Goal: Transaction & Acquisition: Book appointment/travel/reservation

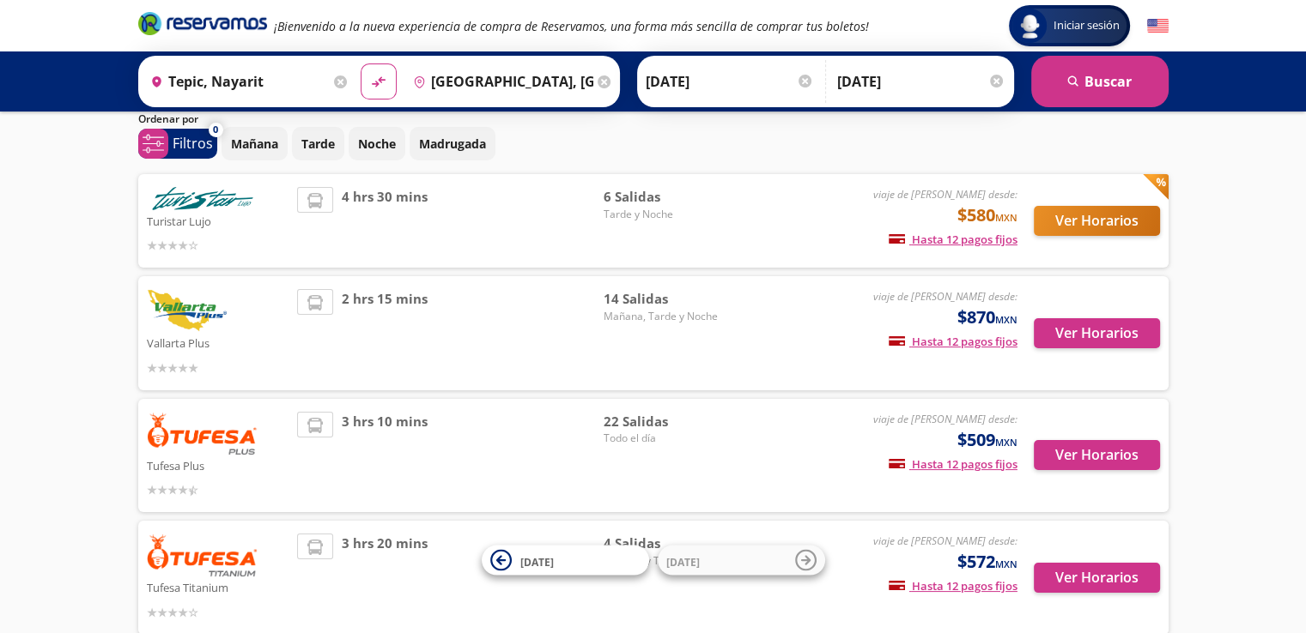
scroll to position [86, 0]
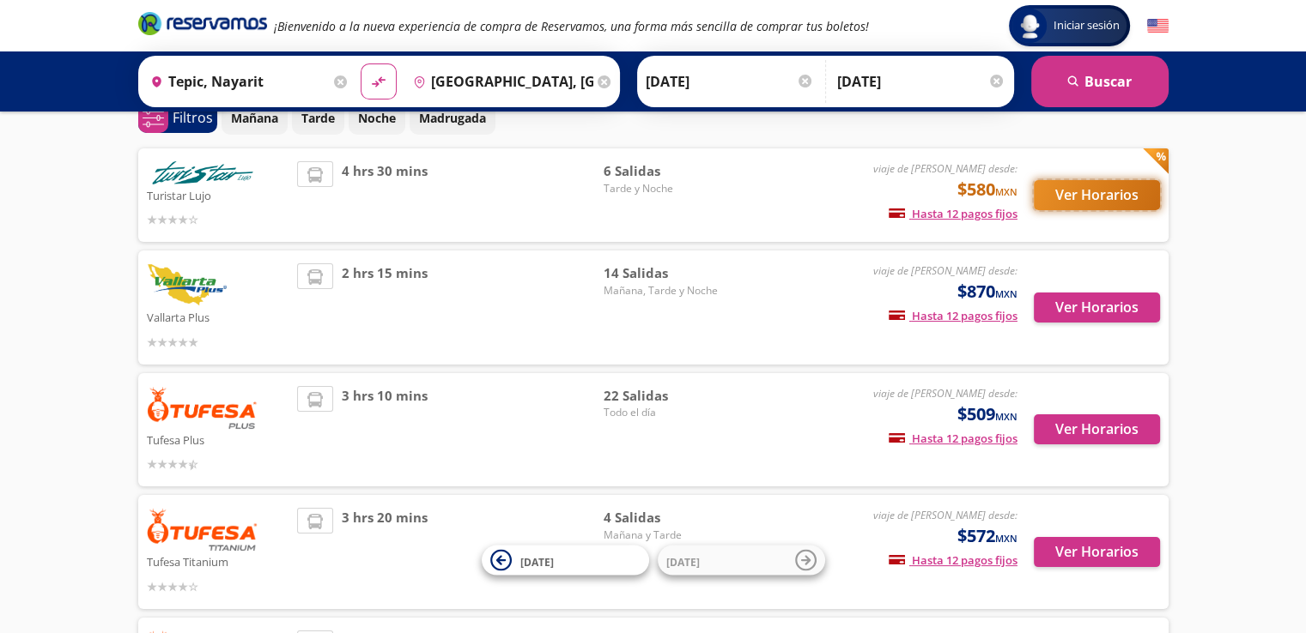
click at [1043, 194] on button "Ver Horarios" at bounding box center [1096, 195] width 126 height 30
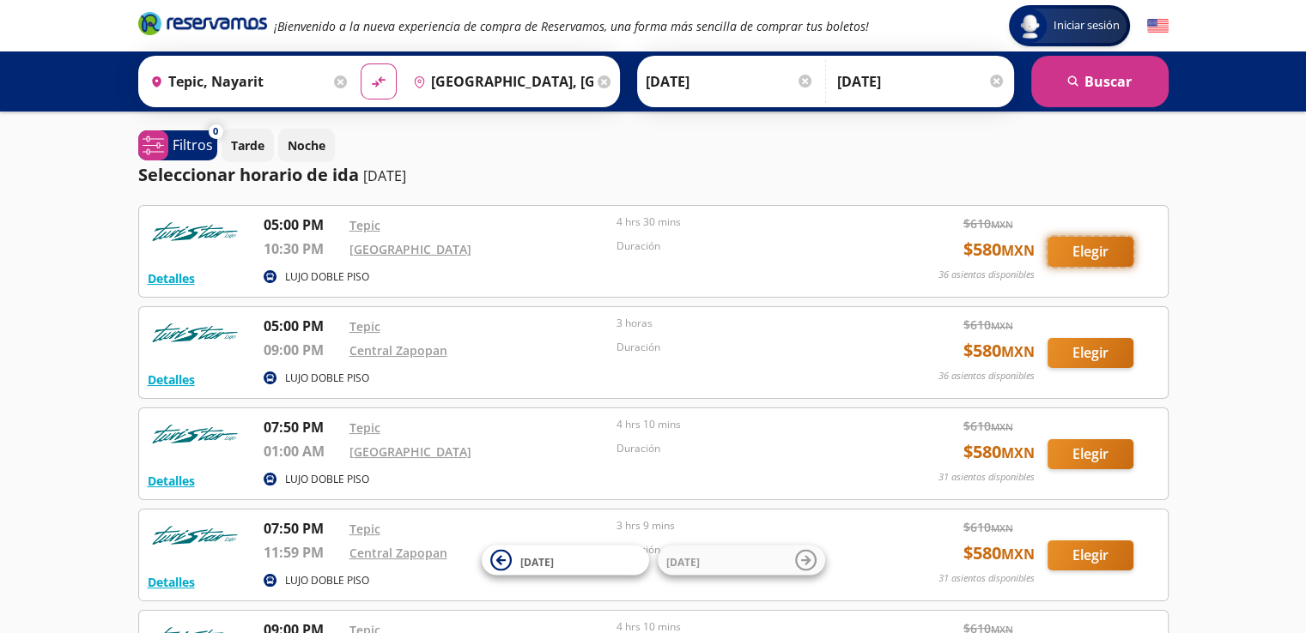
click at [1112, 257] on button "Elegir" at bounding box center [1090, 252] width 86 height 30
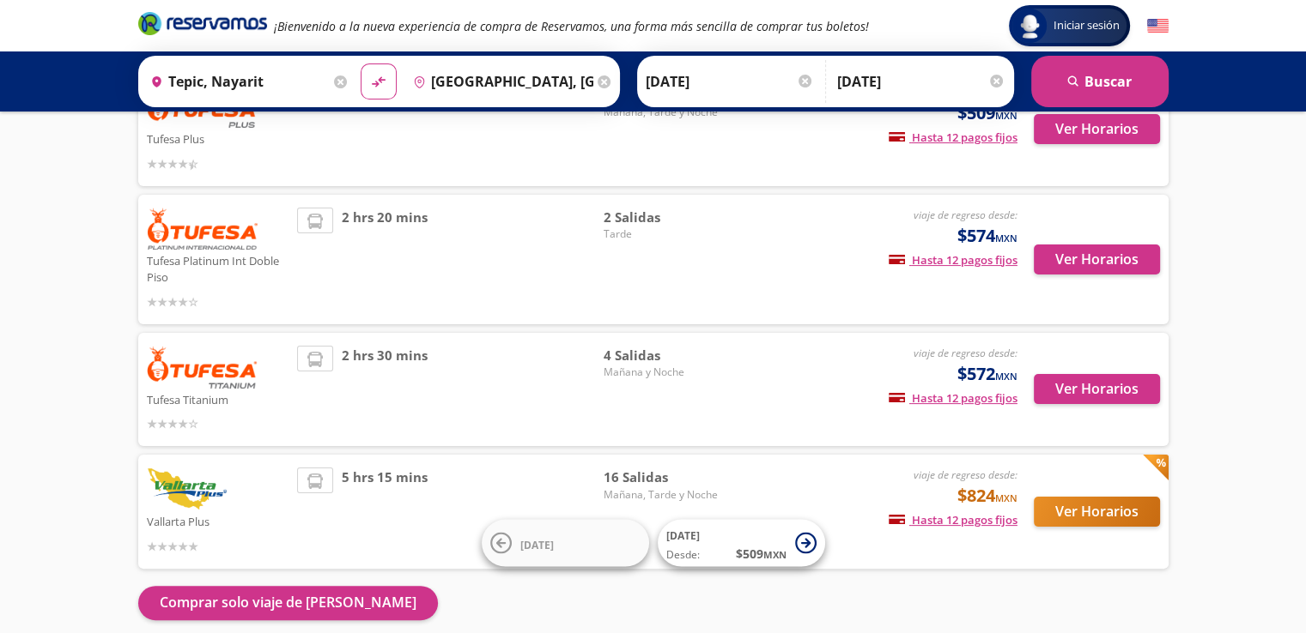
scroll to position [336, 0]
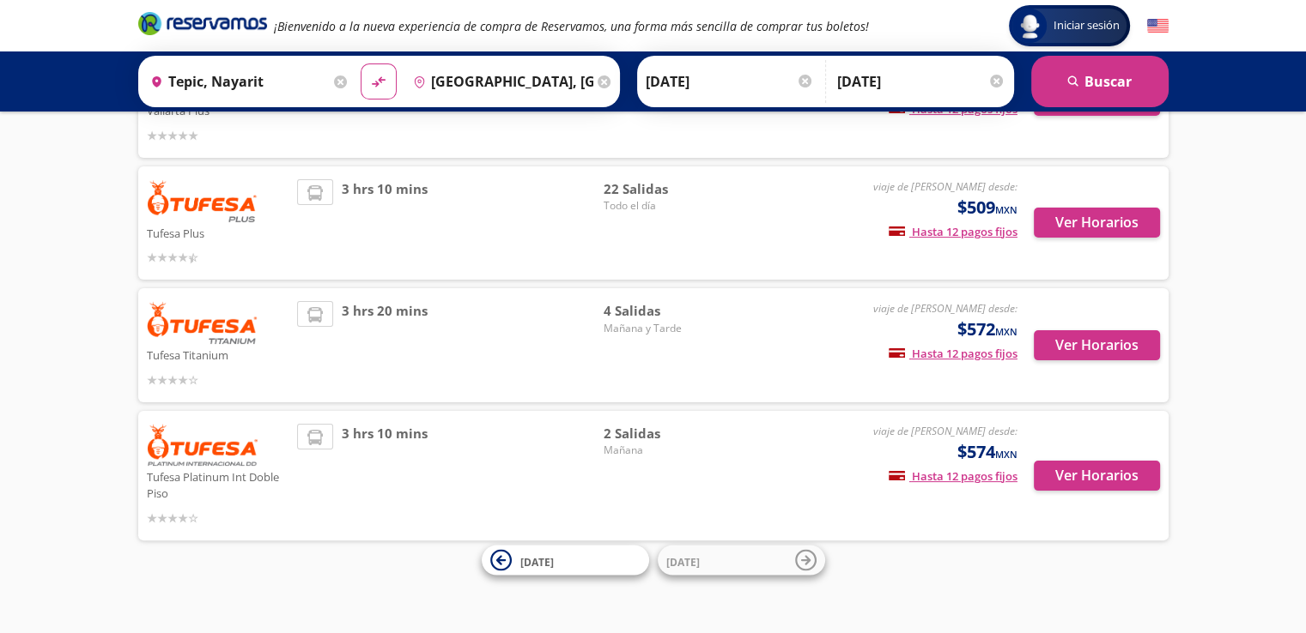
scroll to position [294, 0]
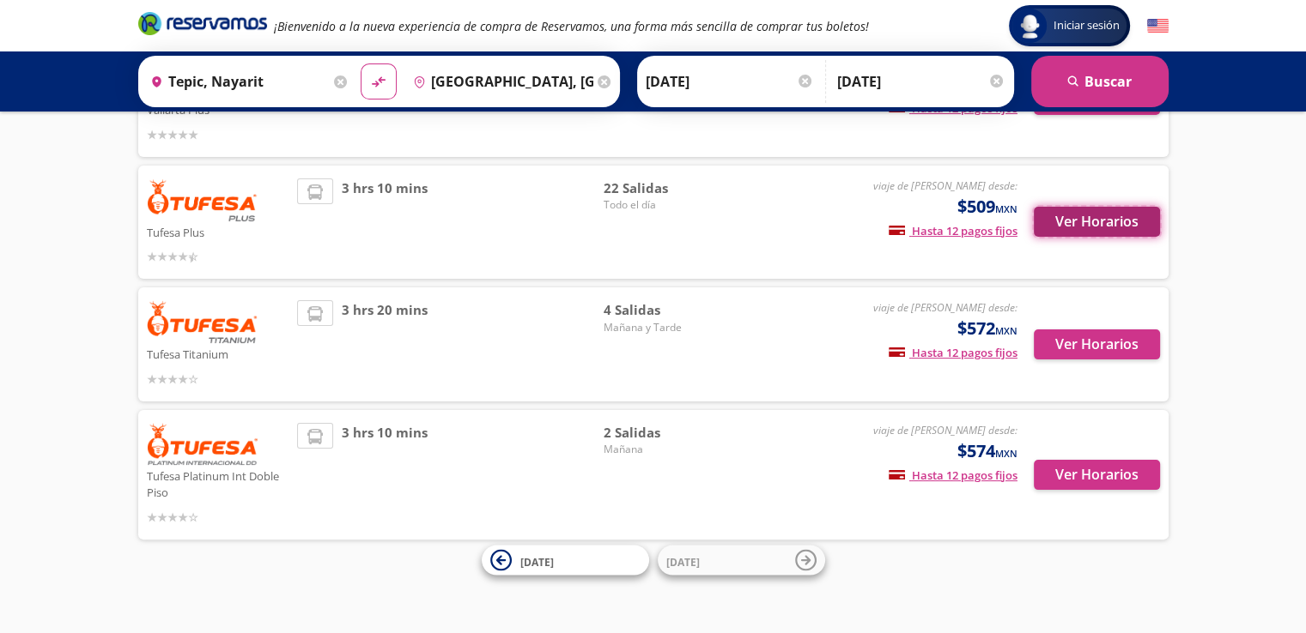
click at [1093, 234] on button "Ver Horarios" at bounding box center [1096, 222] width 126 height 30
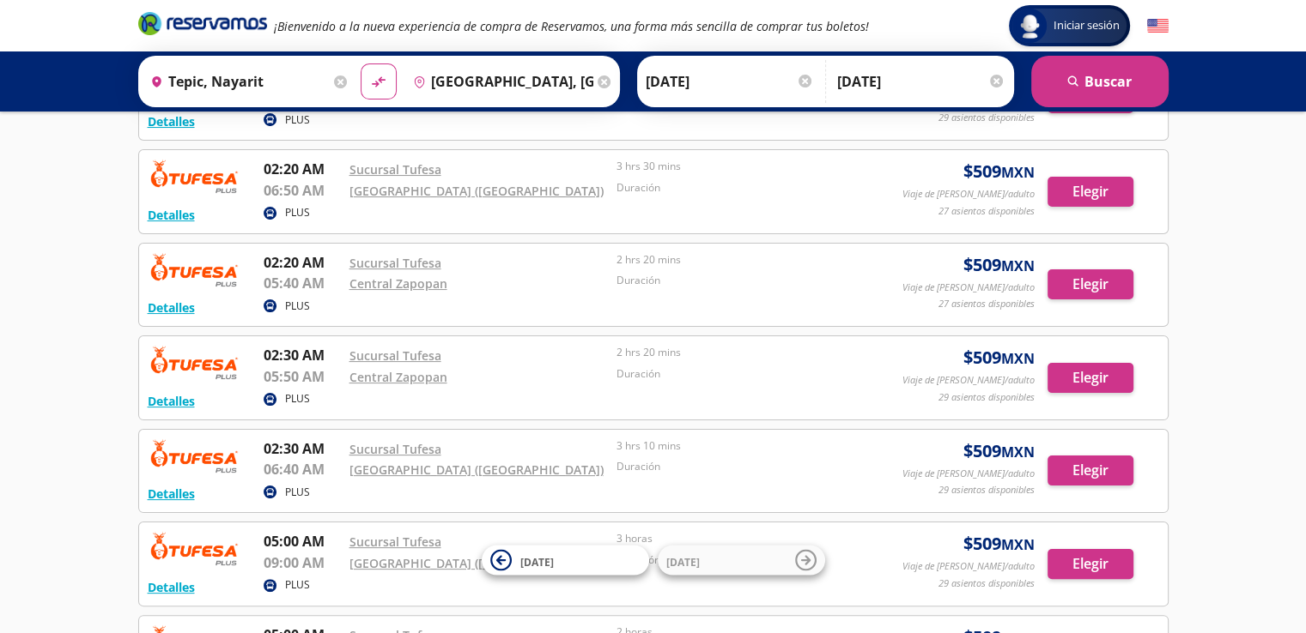
scroll to position [343, 0]
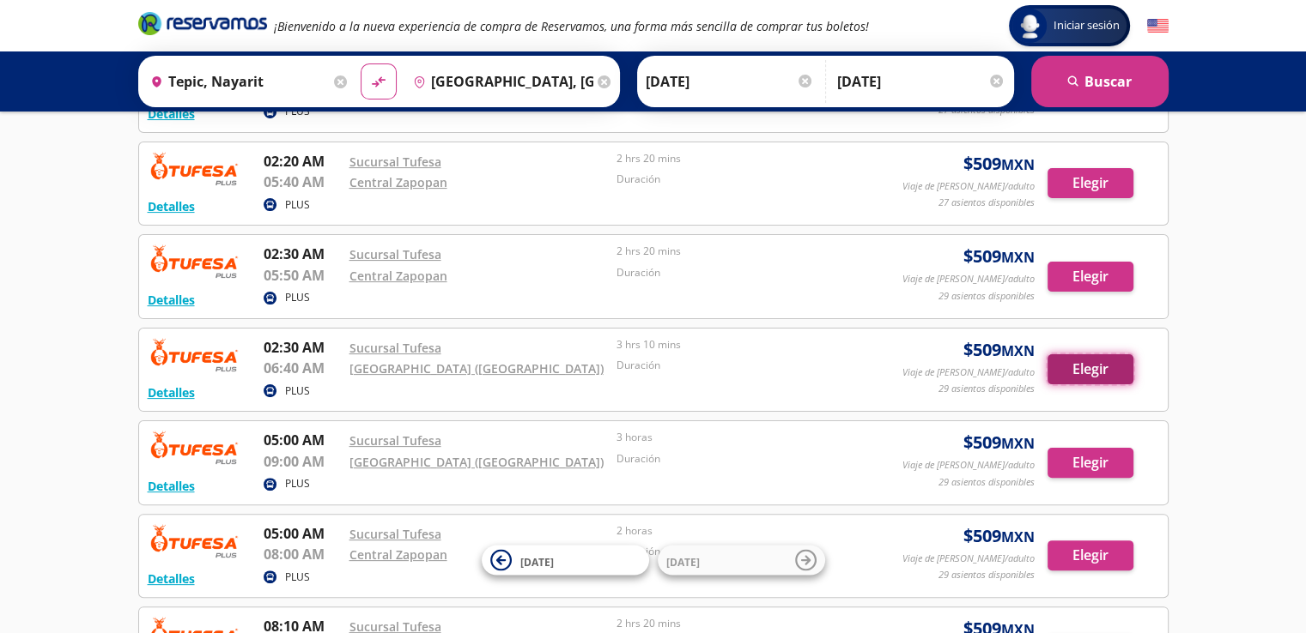
click at [1095, 379] on button "Elegir" at bounding box center [1090, 369] width 86 height 30
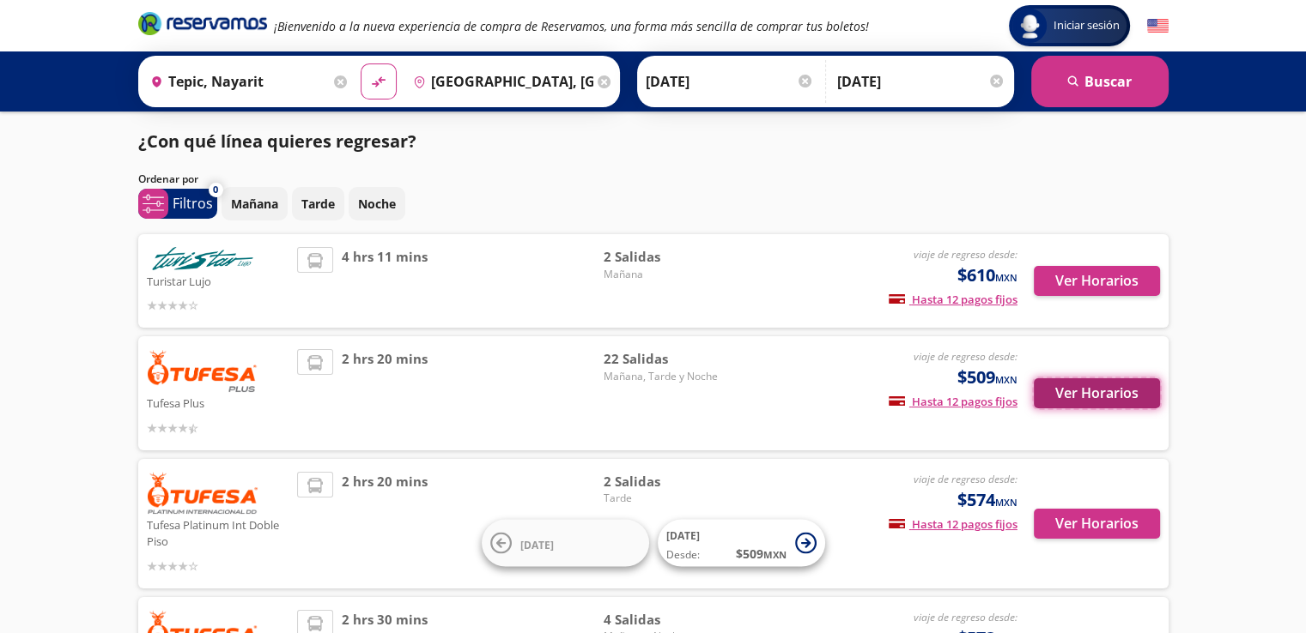
click at [1099, 385] on button "Ver Horarios" at bounding box center [1096, 394] width 126 height 30
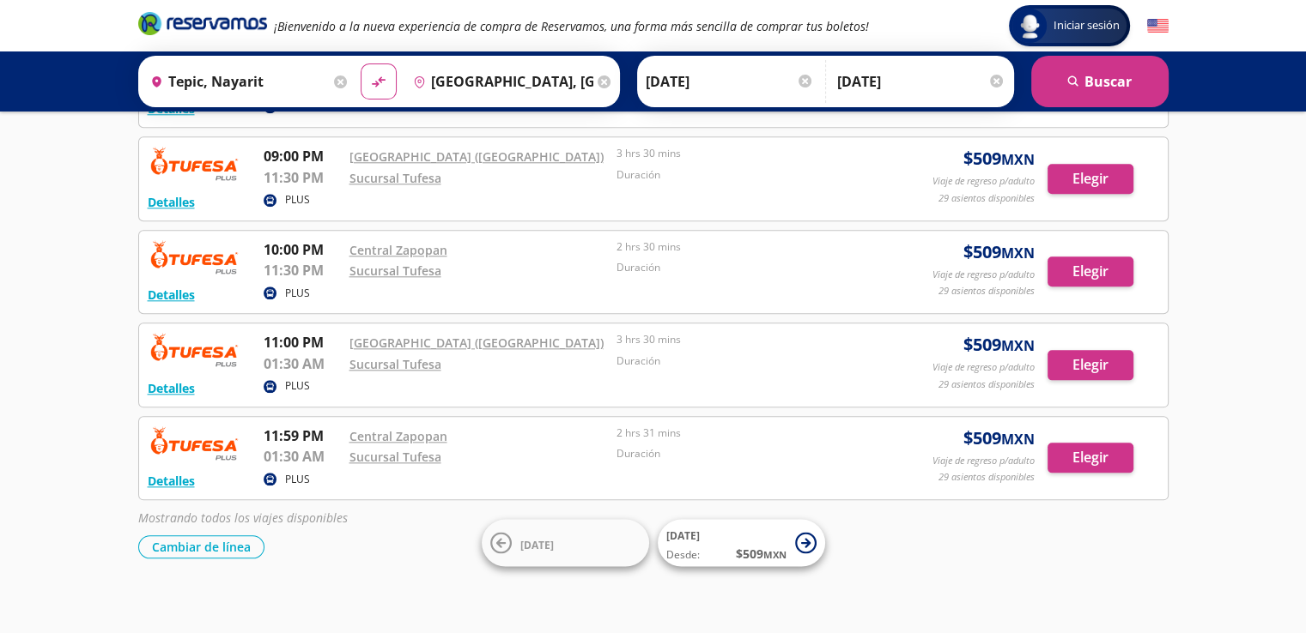
scroll to position [1854, 0]
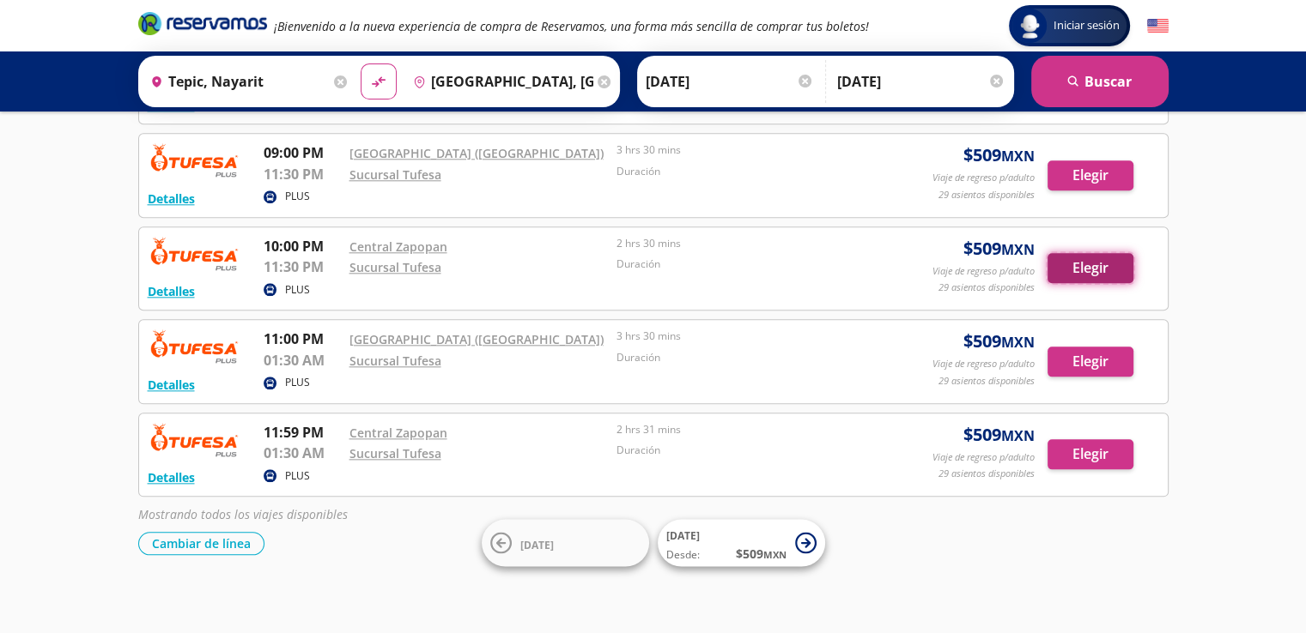
click at [1112, 253] on button "Elegir" at bounding box center [1090, 268] width 86 height 30
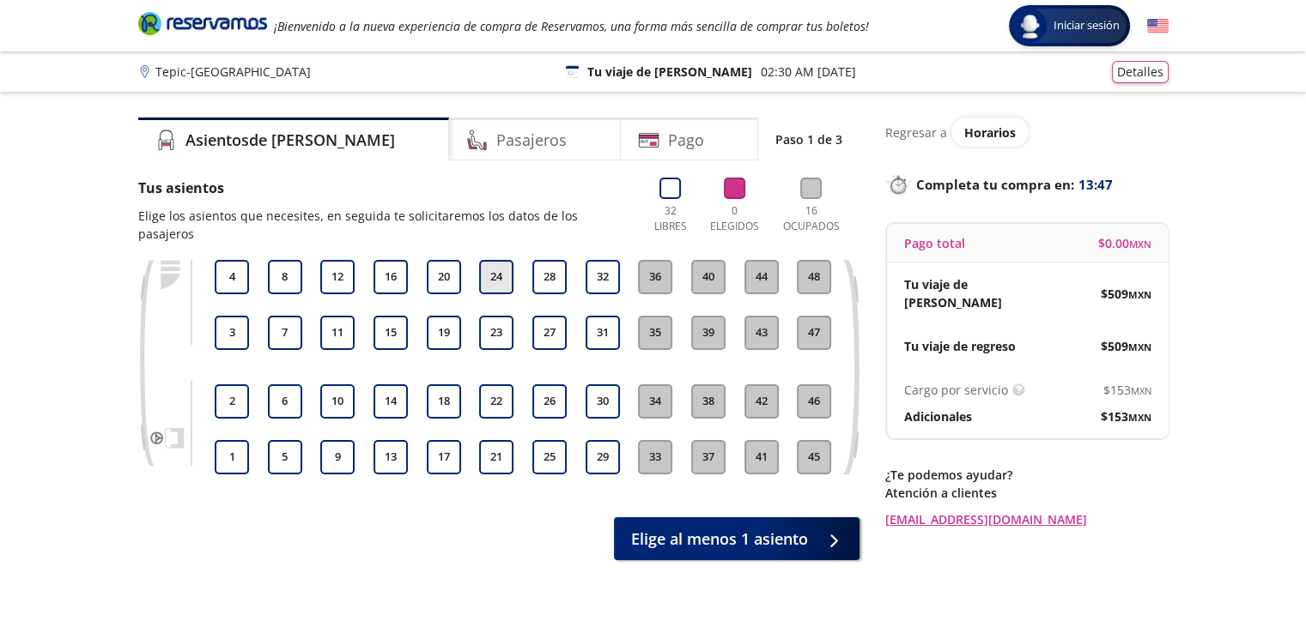
click at [497, 260] on button "24" at bounding box center [496, 277] width 34 height 34
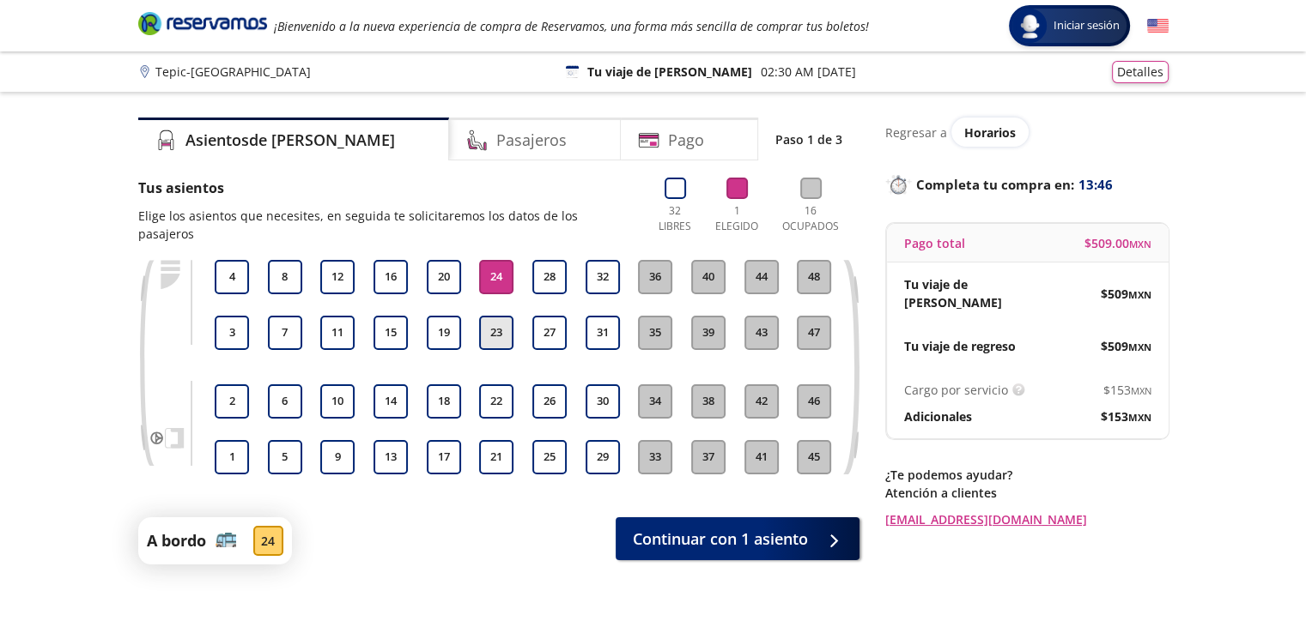
click at [500, 316] on button "23" at bounding box center [496, 333] width 34 height 34
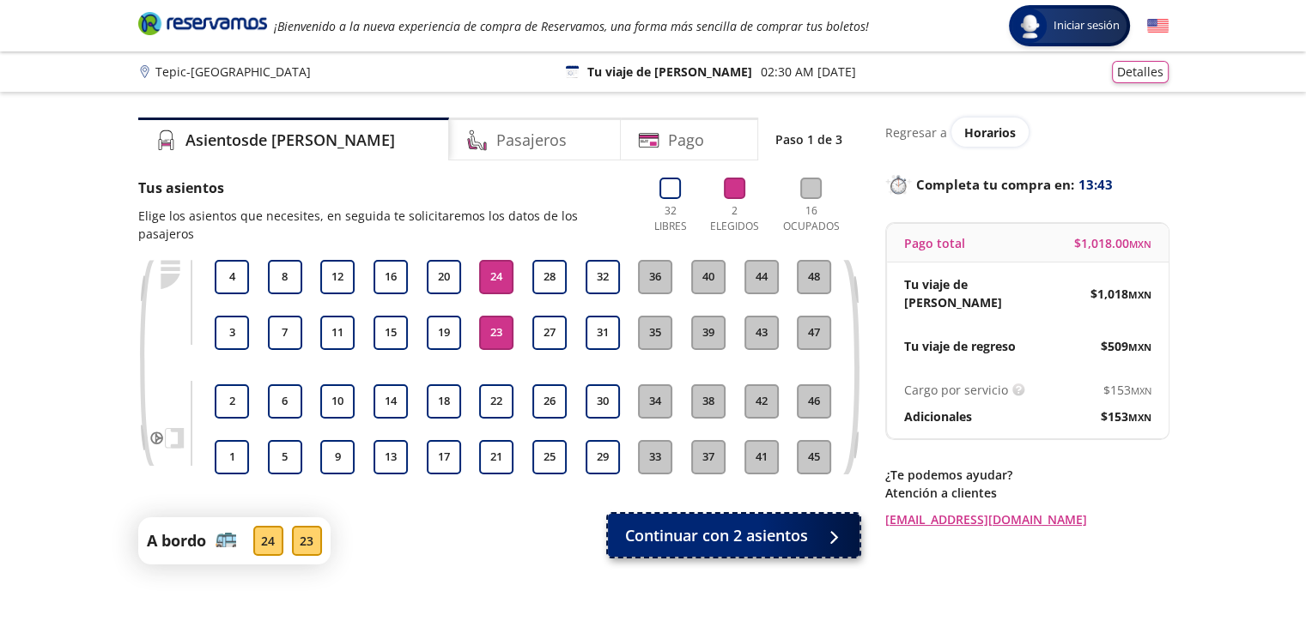
click at [785, 524] on span "Continuar con 2 asientos" at bounding box center [716, 535] width 183 height 23
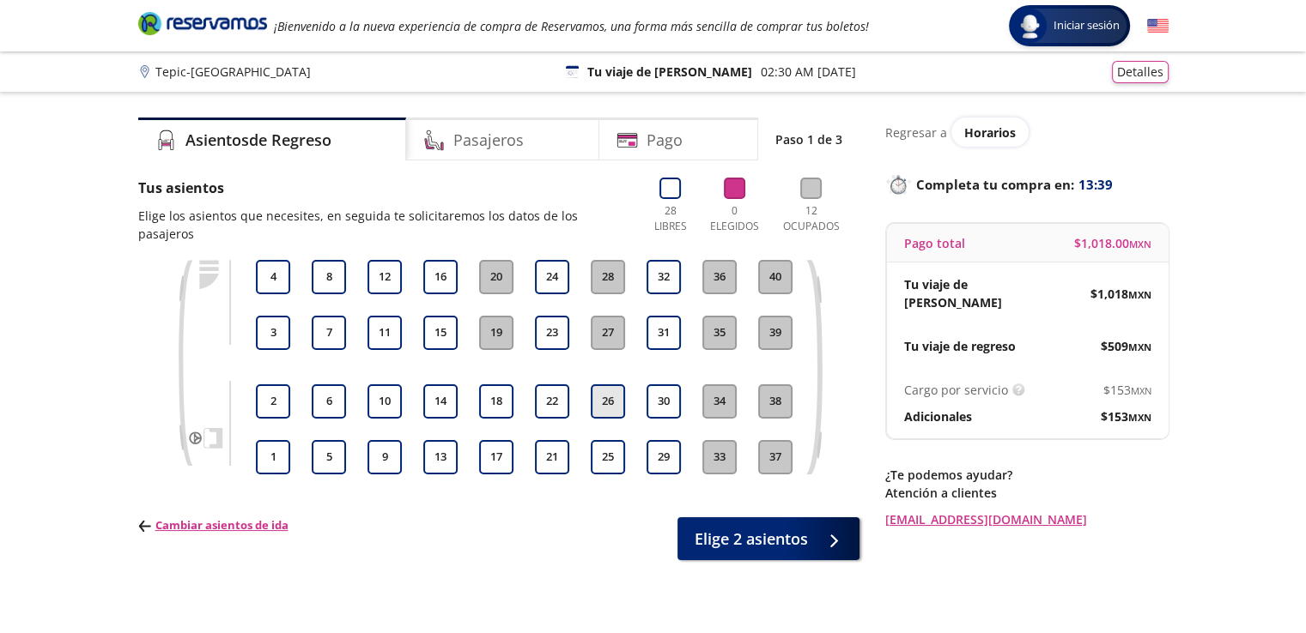
click at [609, 396] on button "26" at bounding box center [608, 402] width 34 height 34
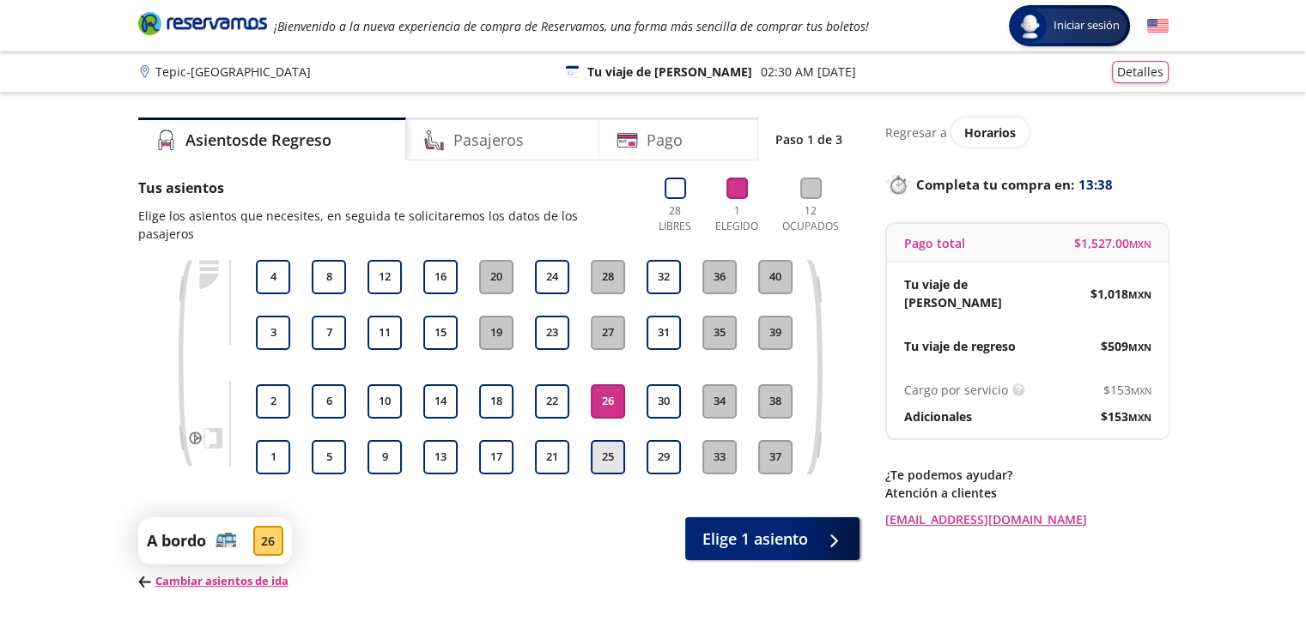
click at [609, 440] on button "25" at bounding box center [608, 457] width 34 height 34
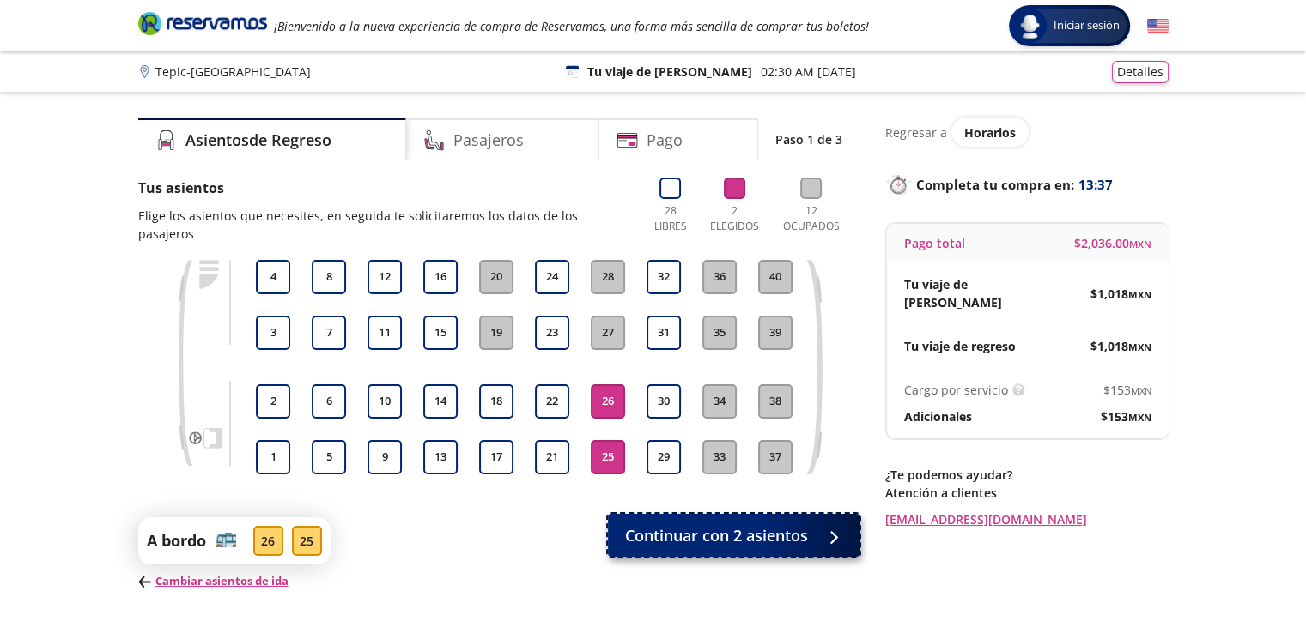
click at [714, 525] on span "Continuar con 2 asientos" at bounding box center [716, 535] width 183 height 23
